Goal: Task Accomplishment & Management: Use online tool/utility

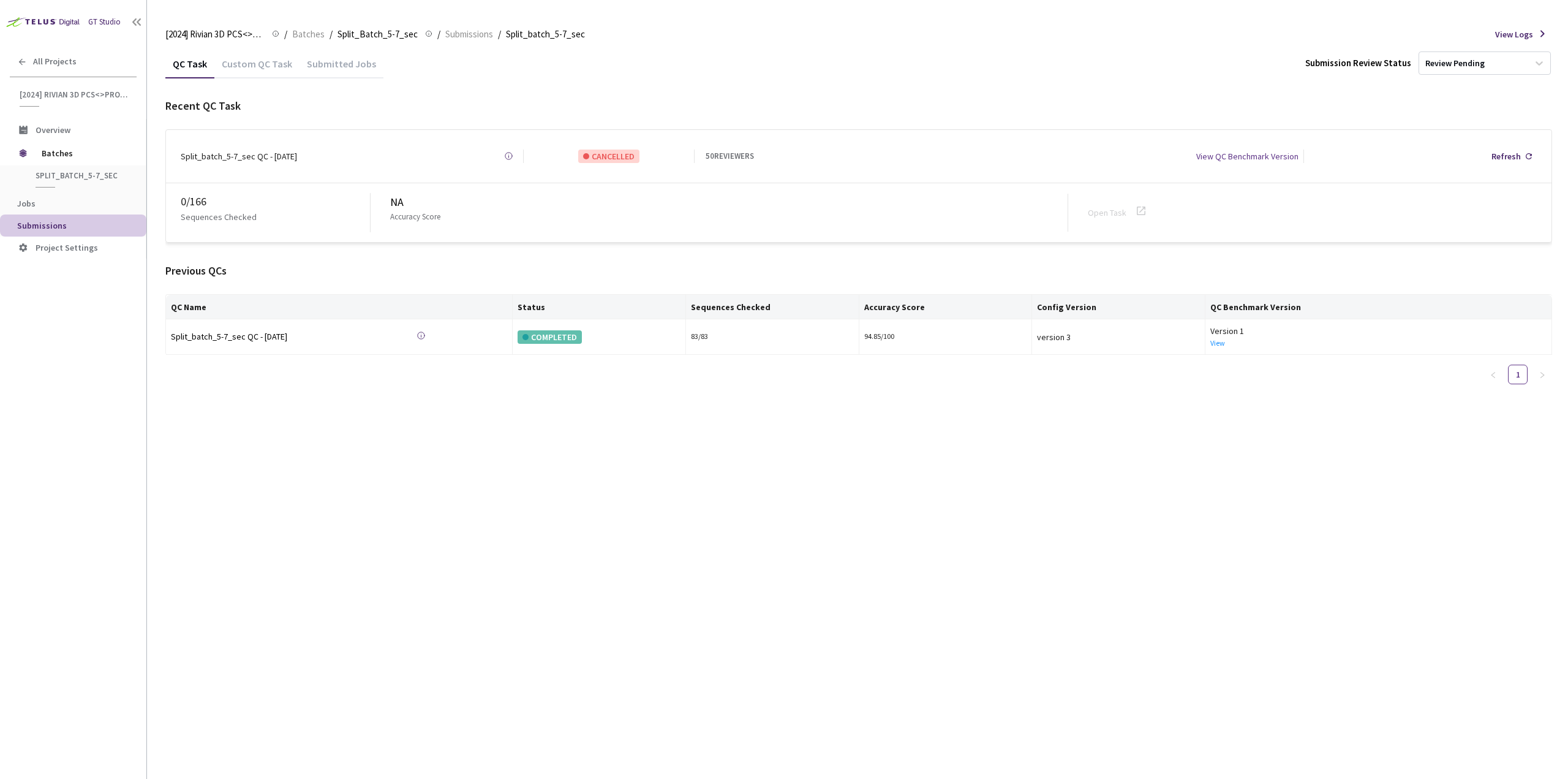
click at [249, 51] on div "Custom QC Task" at bounding box center [257, 63] width 85 height 27
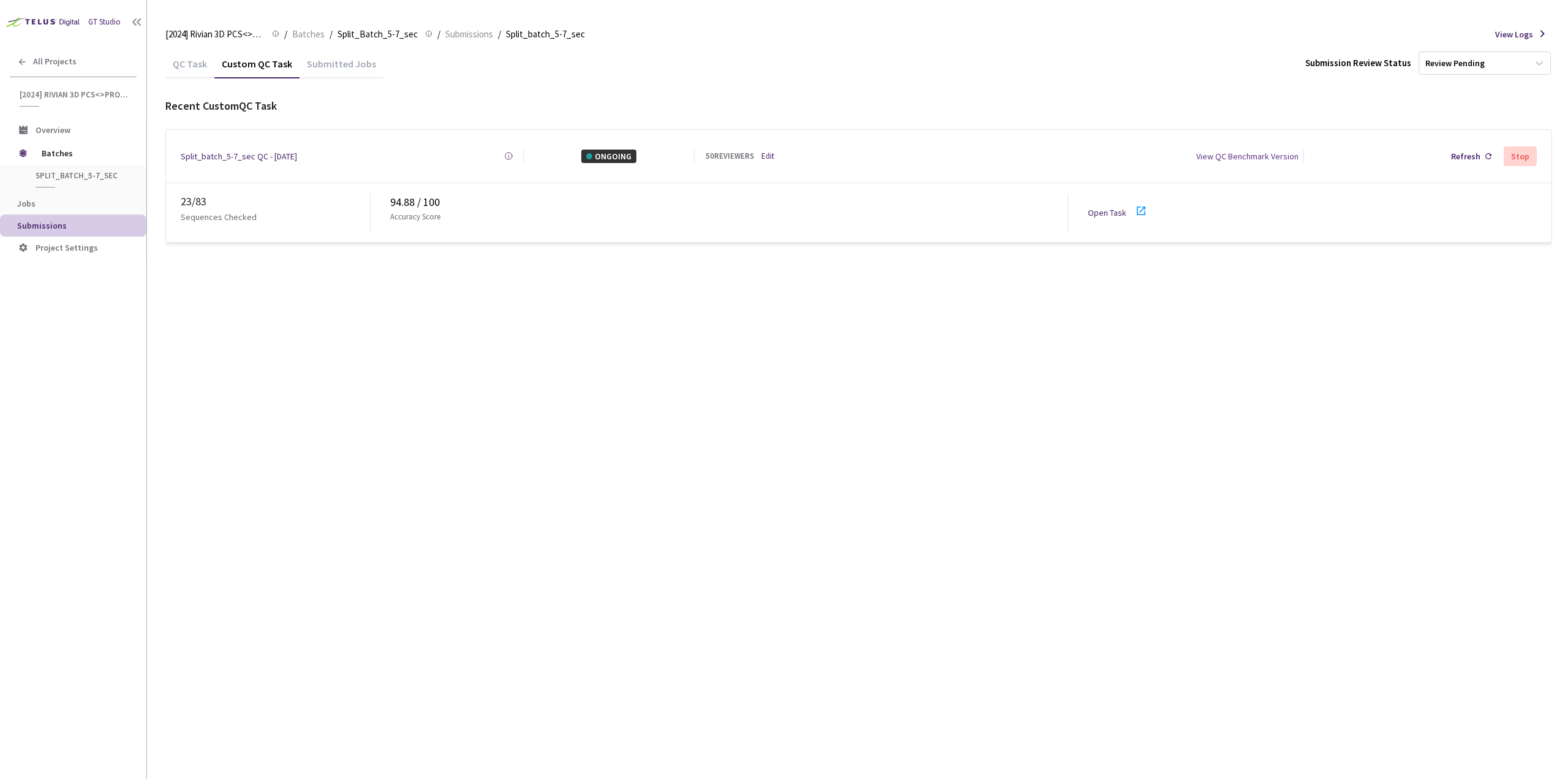
click at [183, 198] on div "23 / 83" at bounding box center [275, 202] width 190 height 17
click at [276, 314] on div "QC Task Custom QC Task Submitted Jobs Submission Review Status Review Pending R…" at bounding box center [858, 414] width 1386 height 730
click at [1136, 207] on icon at bounding box center [1140, 210] width 9 height 9
